Goal: Download file/media

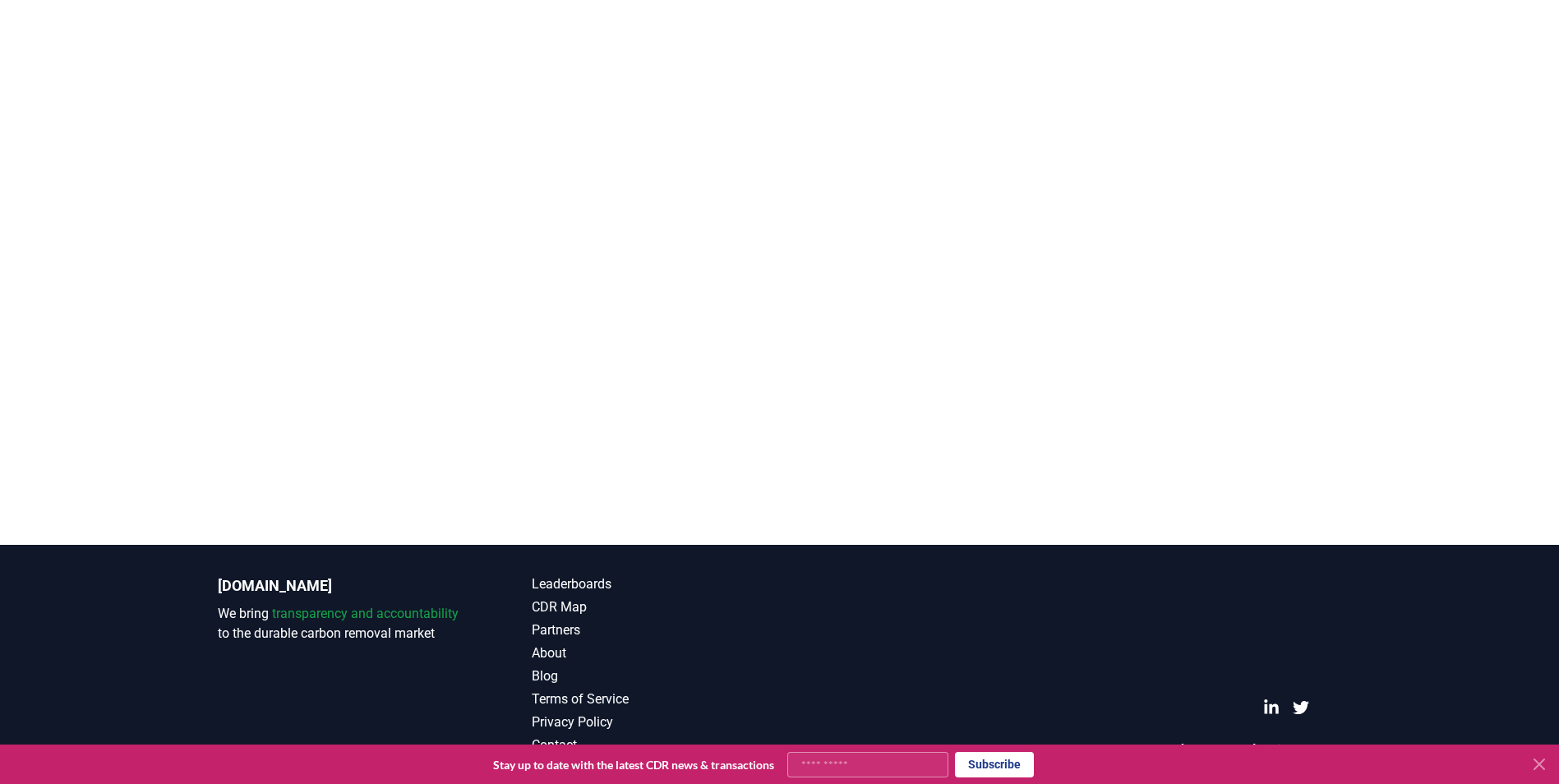
scroll to position [483, 0]
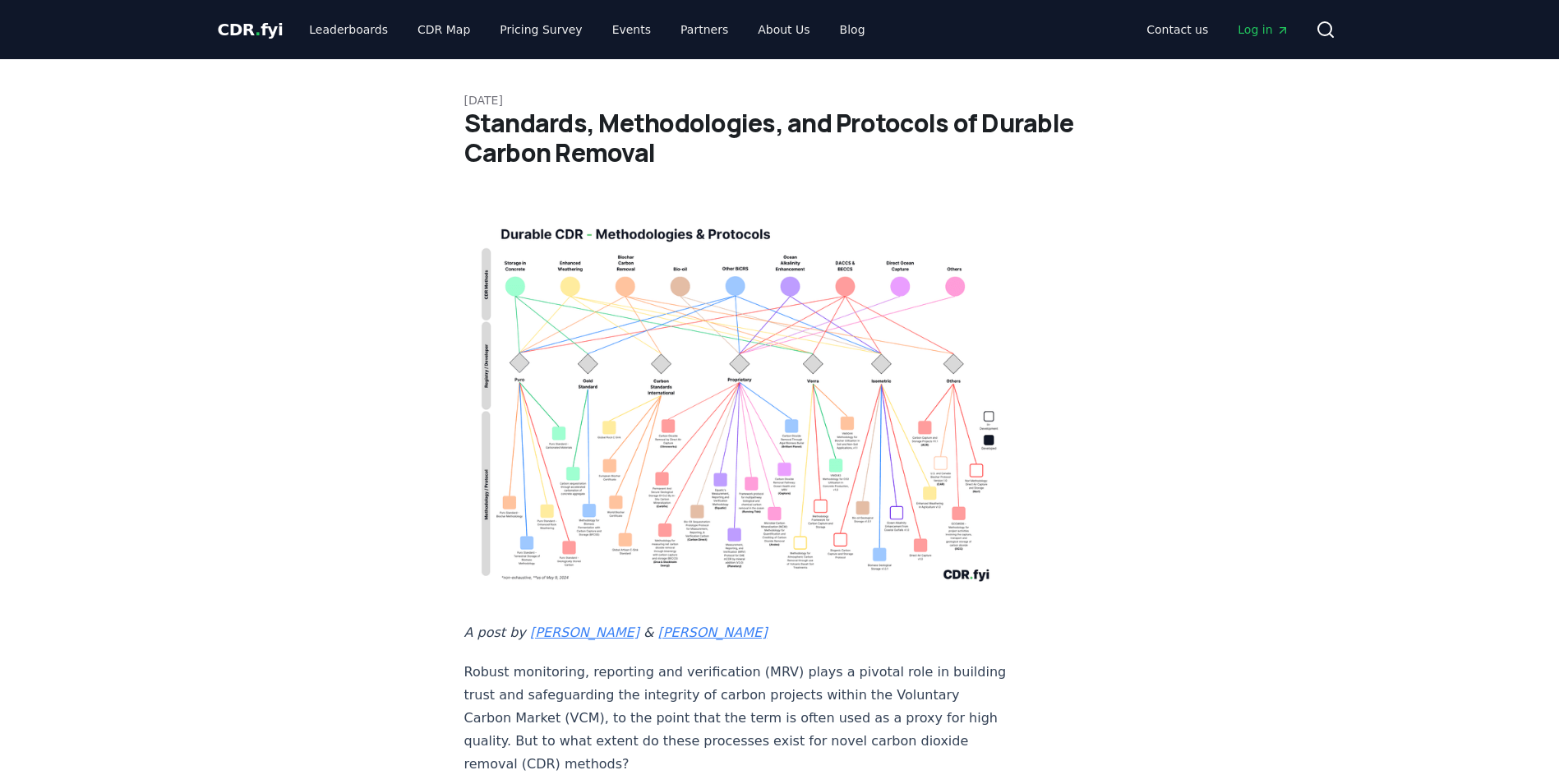
click at [854, 368] on img at bounding box center [736, 401] width 544 height 388
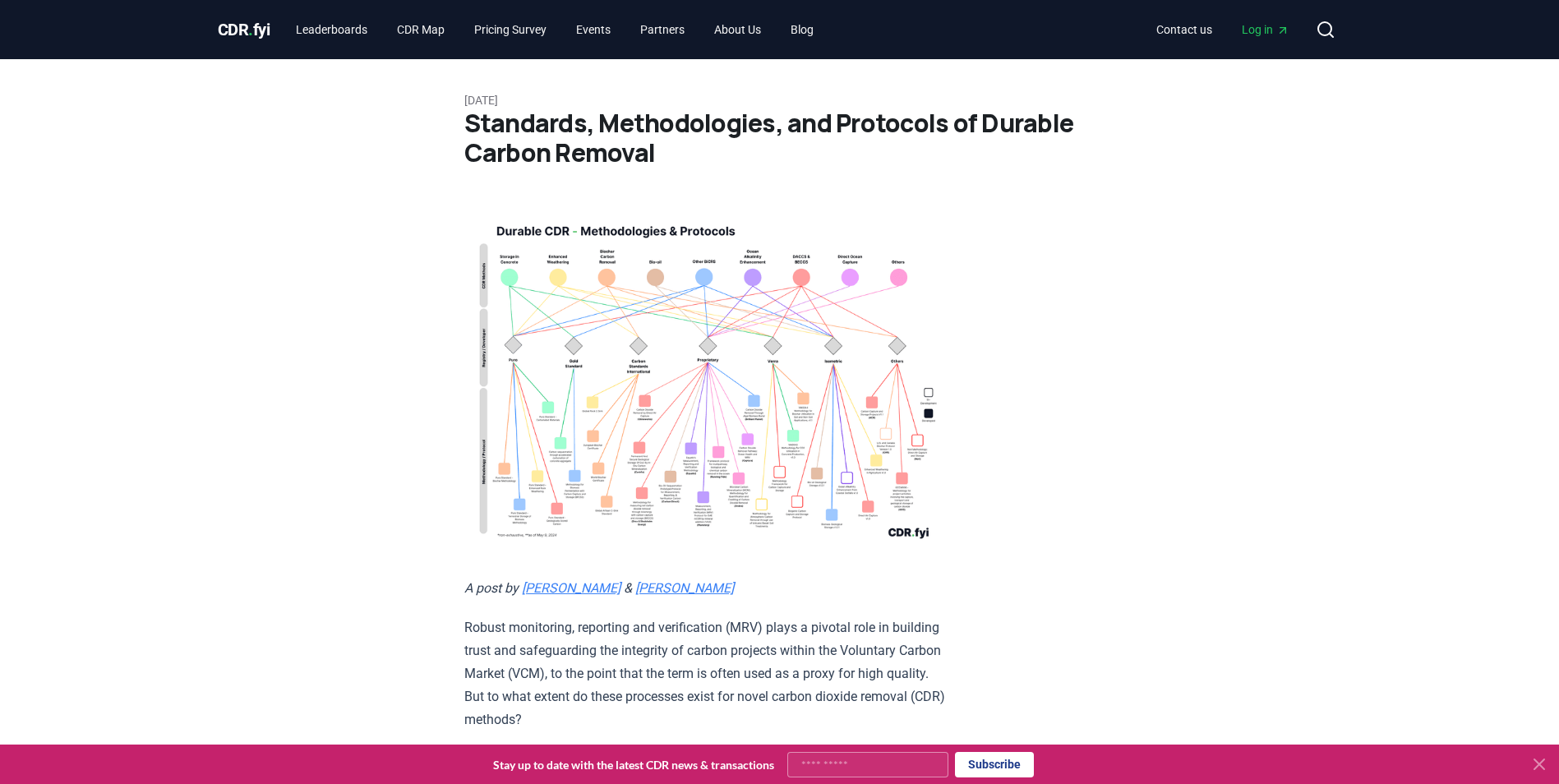
click at [710, 342] on img at bounding box center [704, 379] width 480 height 344
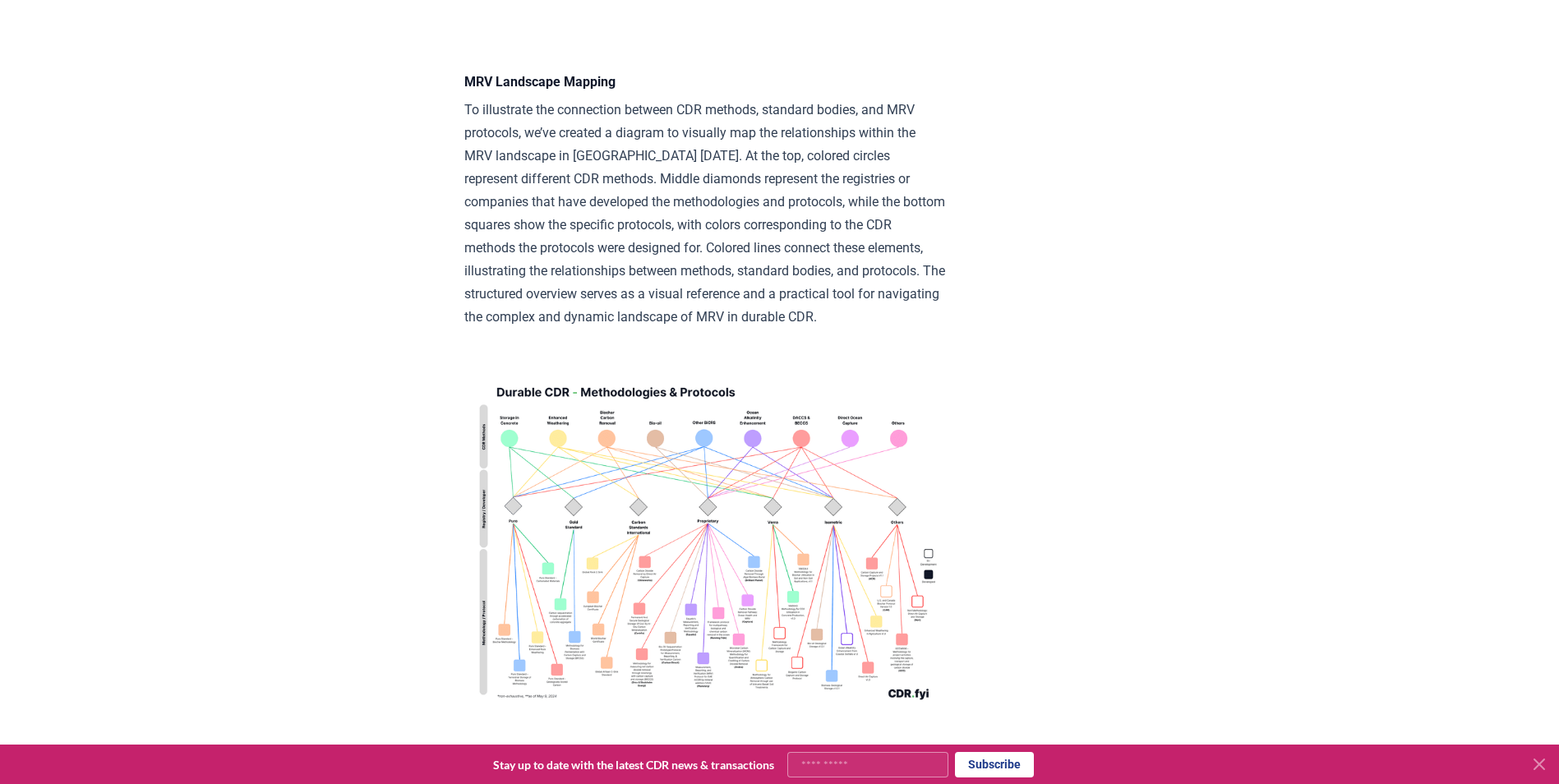
scroll to position [4108, 0]
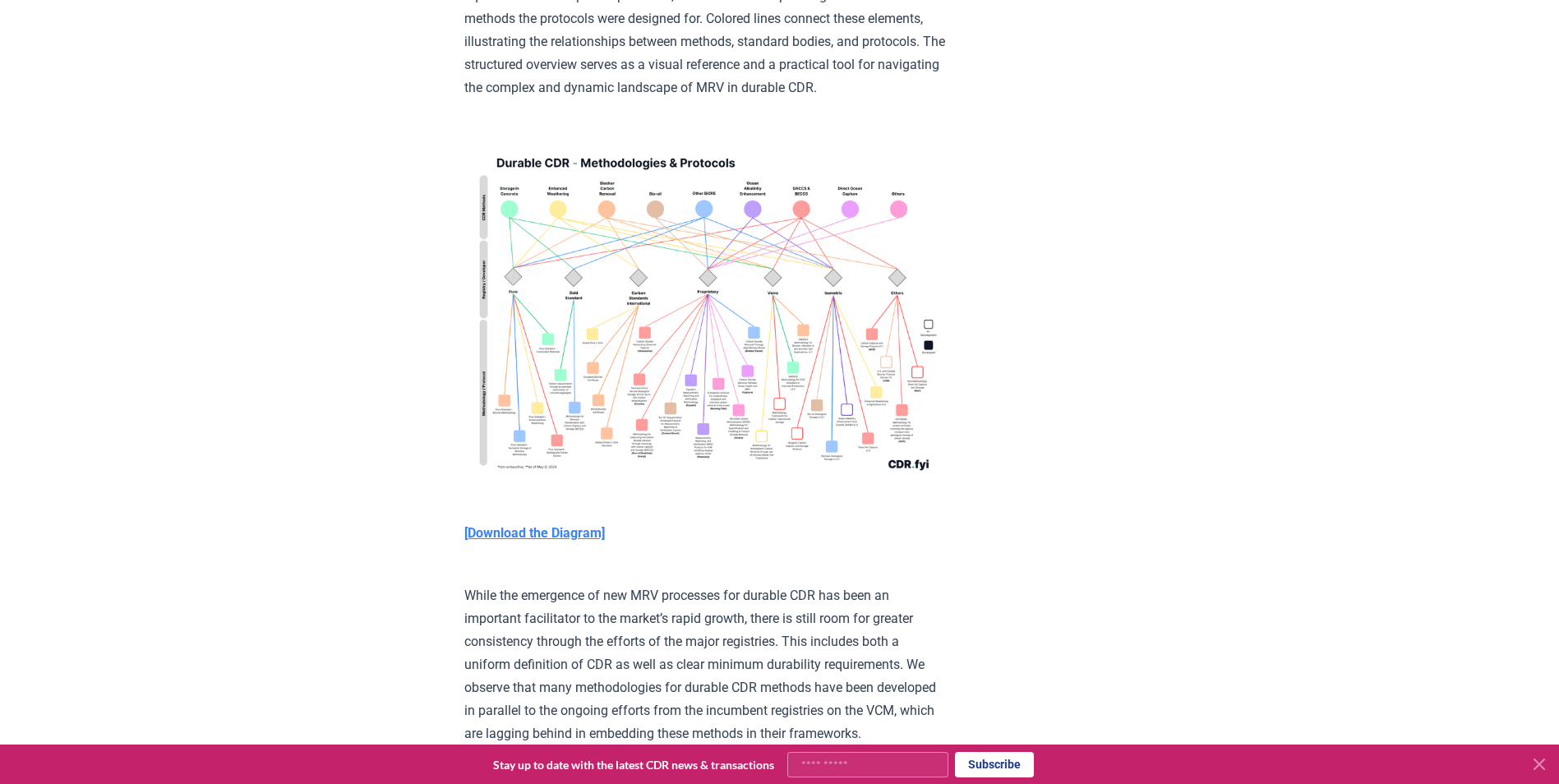
click at [674, 345] on img at bounding box center [704, 310] width 480 height 344
click at [565, 541] on strong "[Download the Diagram]" at bounding box center [535, 532] width 141 height 15
